Goal: Navigation & Orientation: Find specific page/section

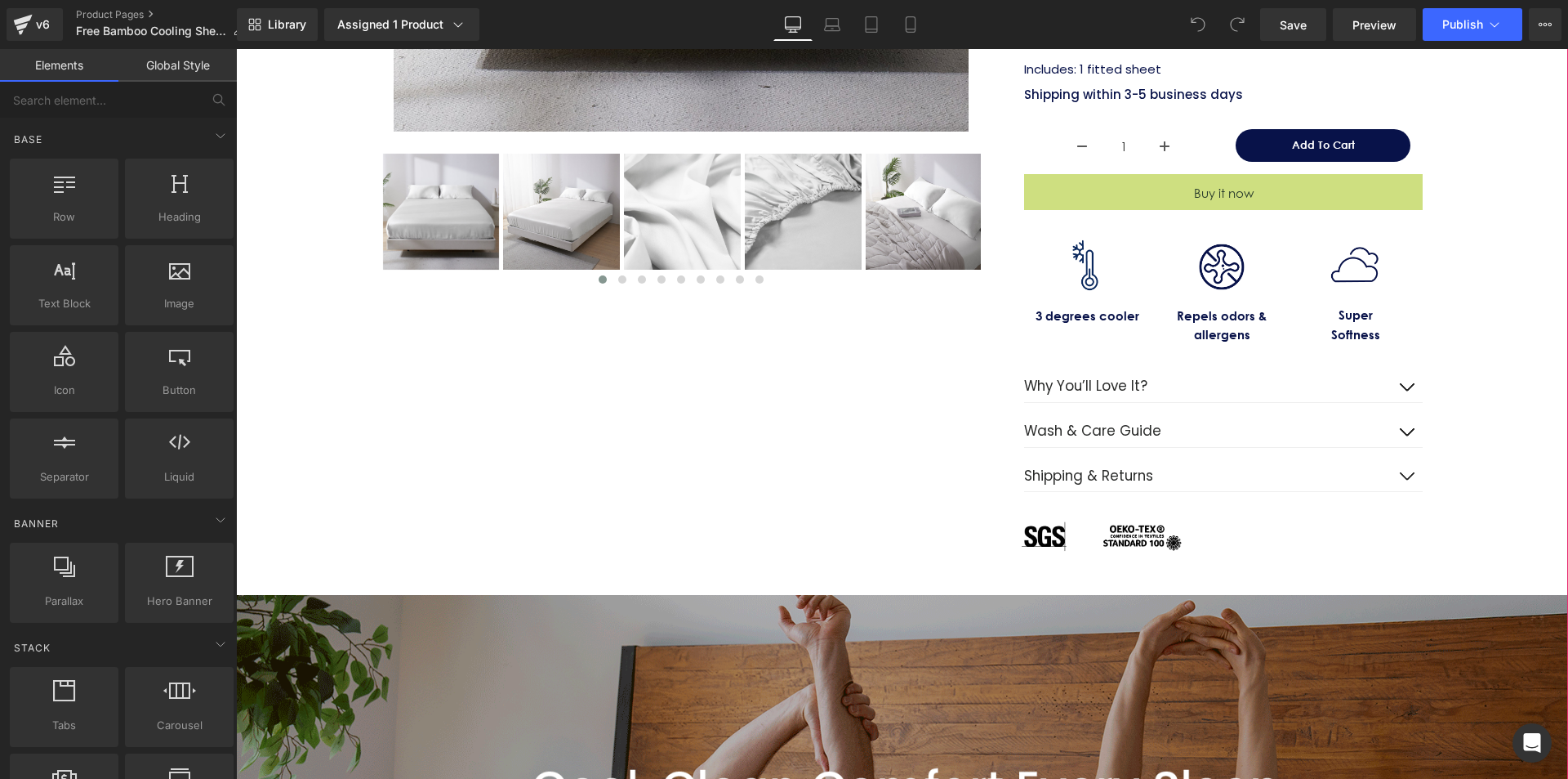
scroll to position [490, 0]
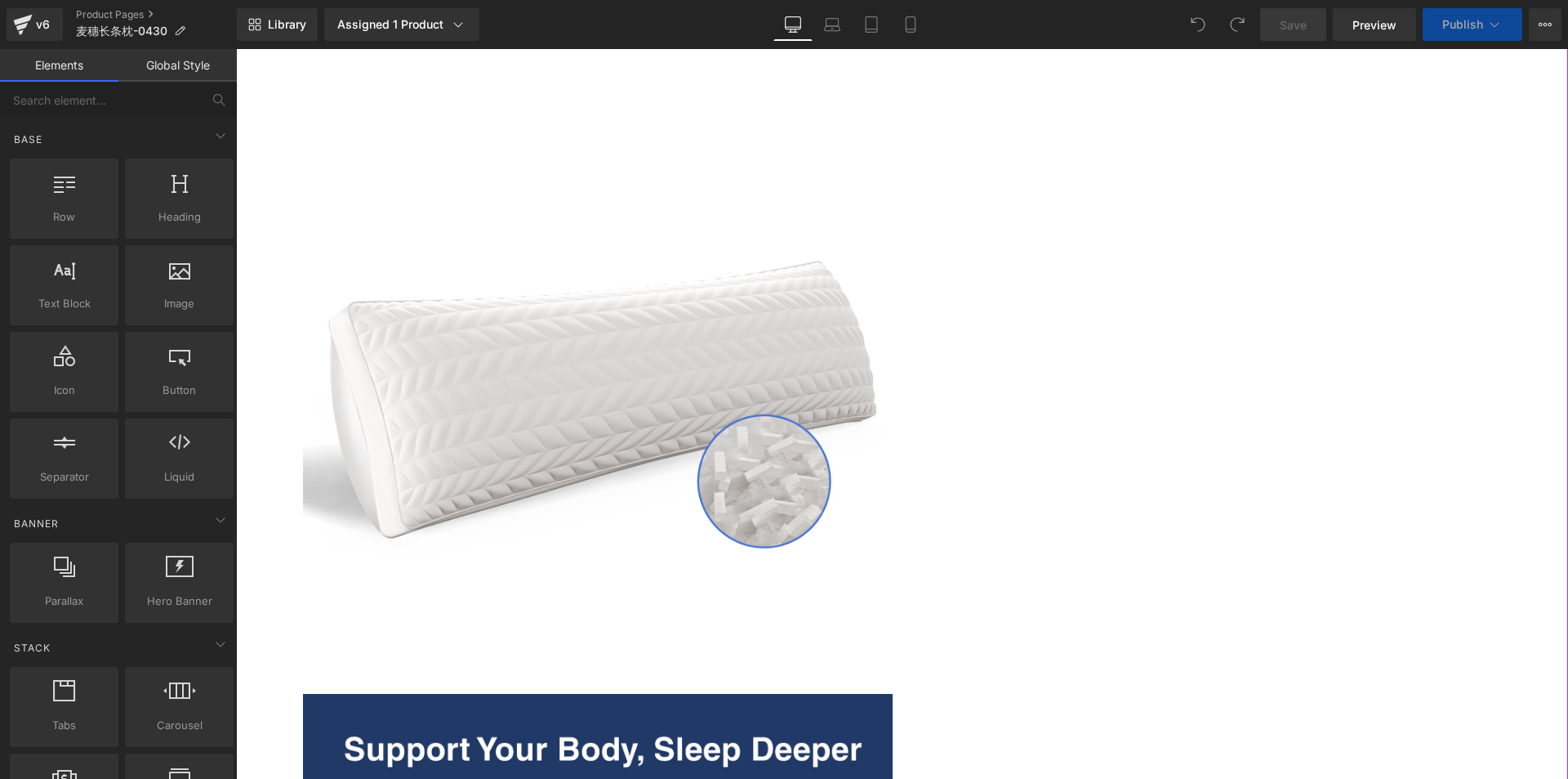
scroll to position [984, 0]
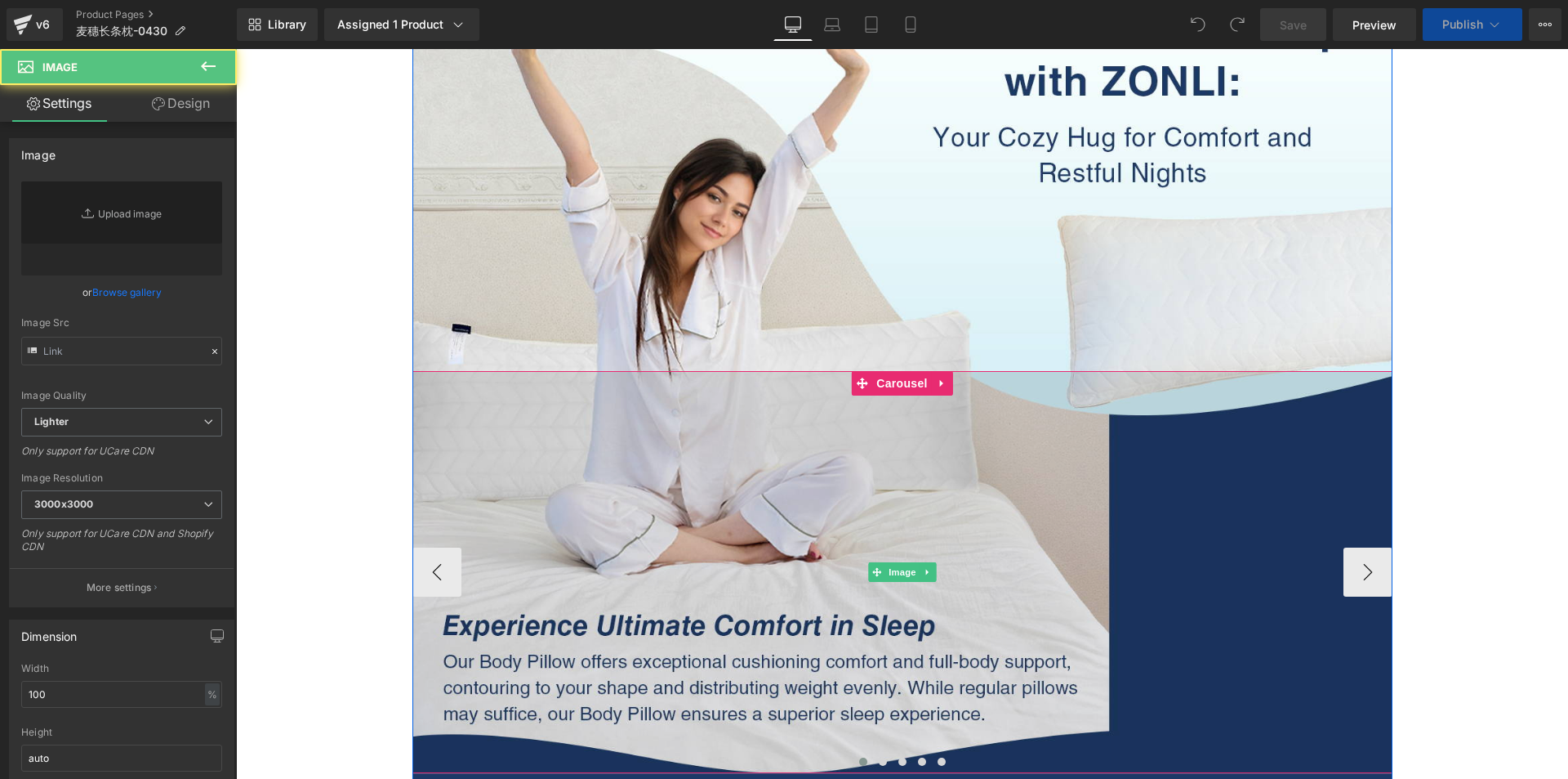
click at [728, 615] on img at bounding box center [903, 571] width 980 height 402
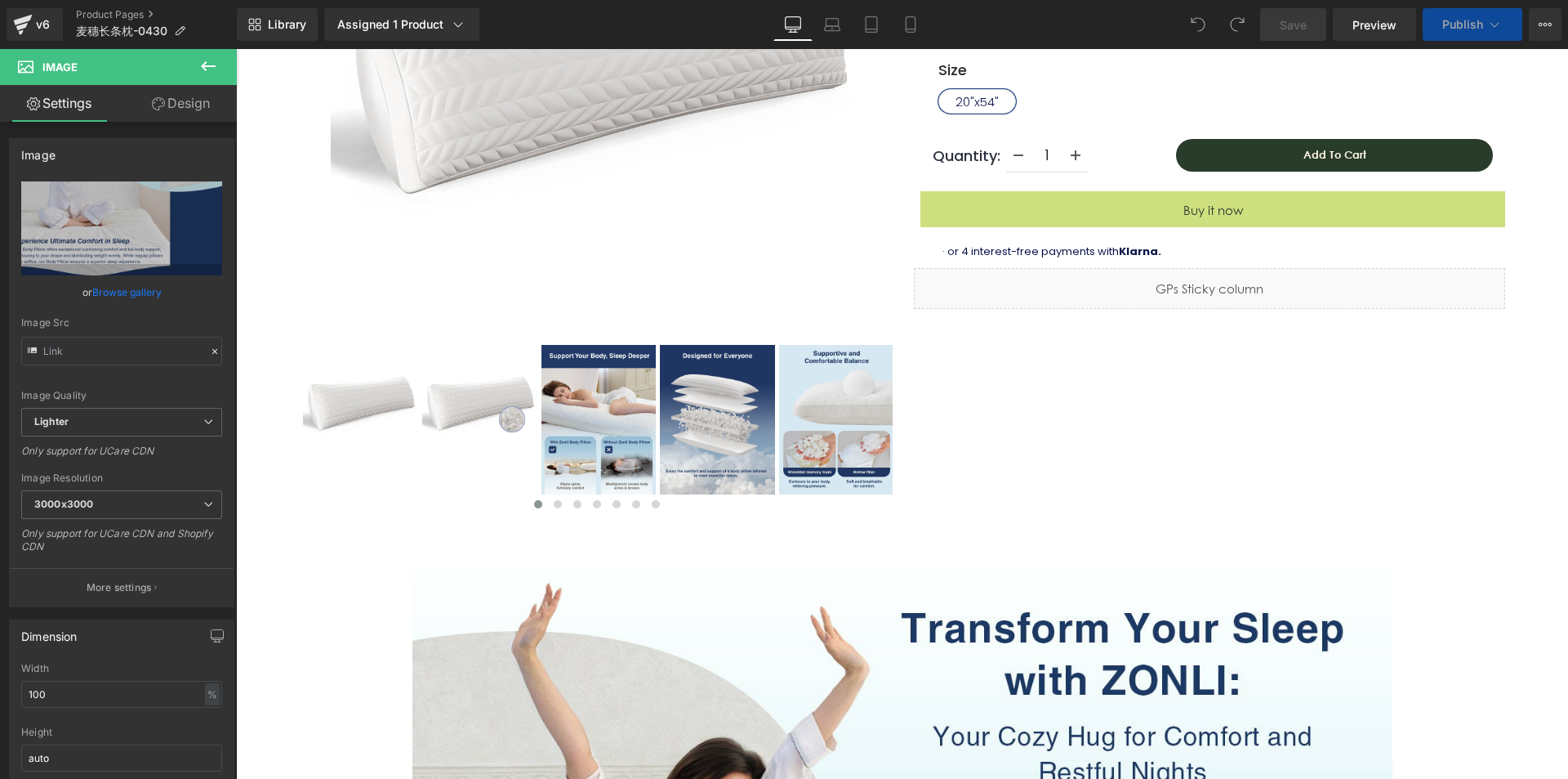
scroll to position [327, 0]
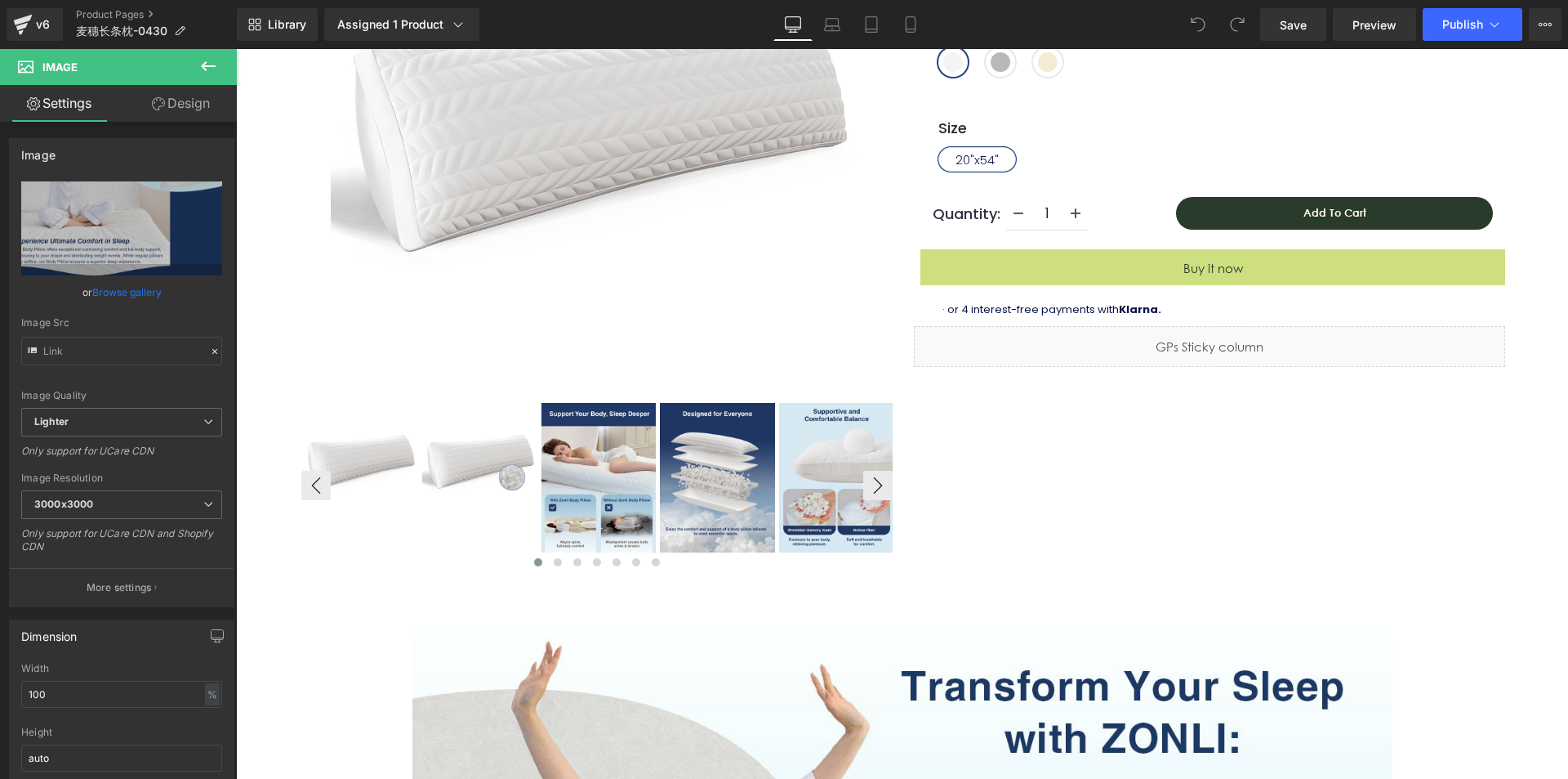
click at [832, 520] on img at bounding box center [837, 477] width 115 height 150
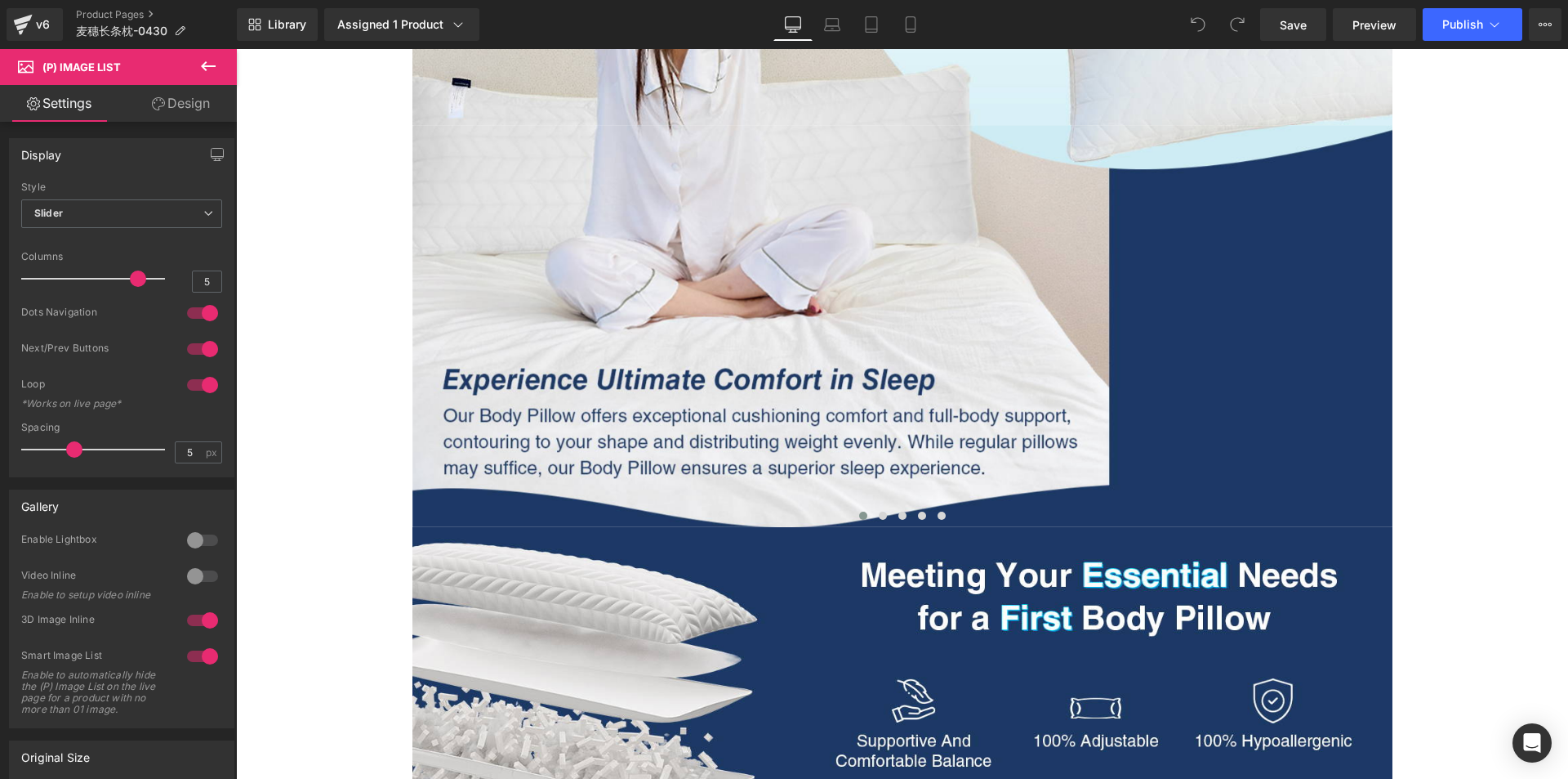
scroll to position [0, 0]
